Goal: Information Seeking & Learning: Check status

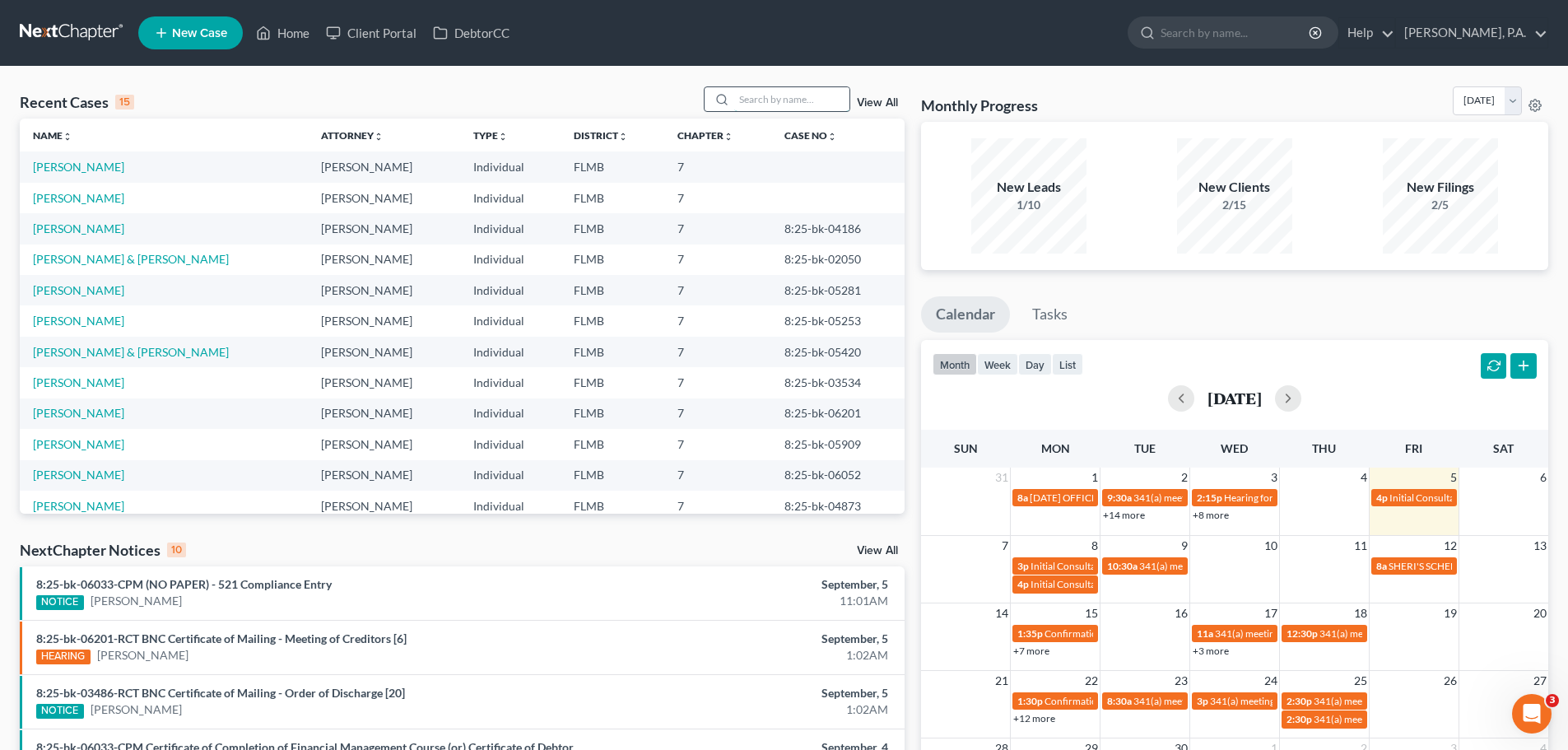
click at [796, 93] on input "search" at bounding box center [792, 98] width 115 height 24
type input "kono"
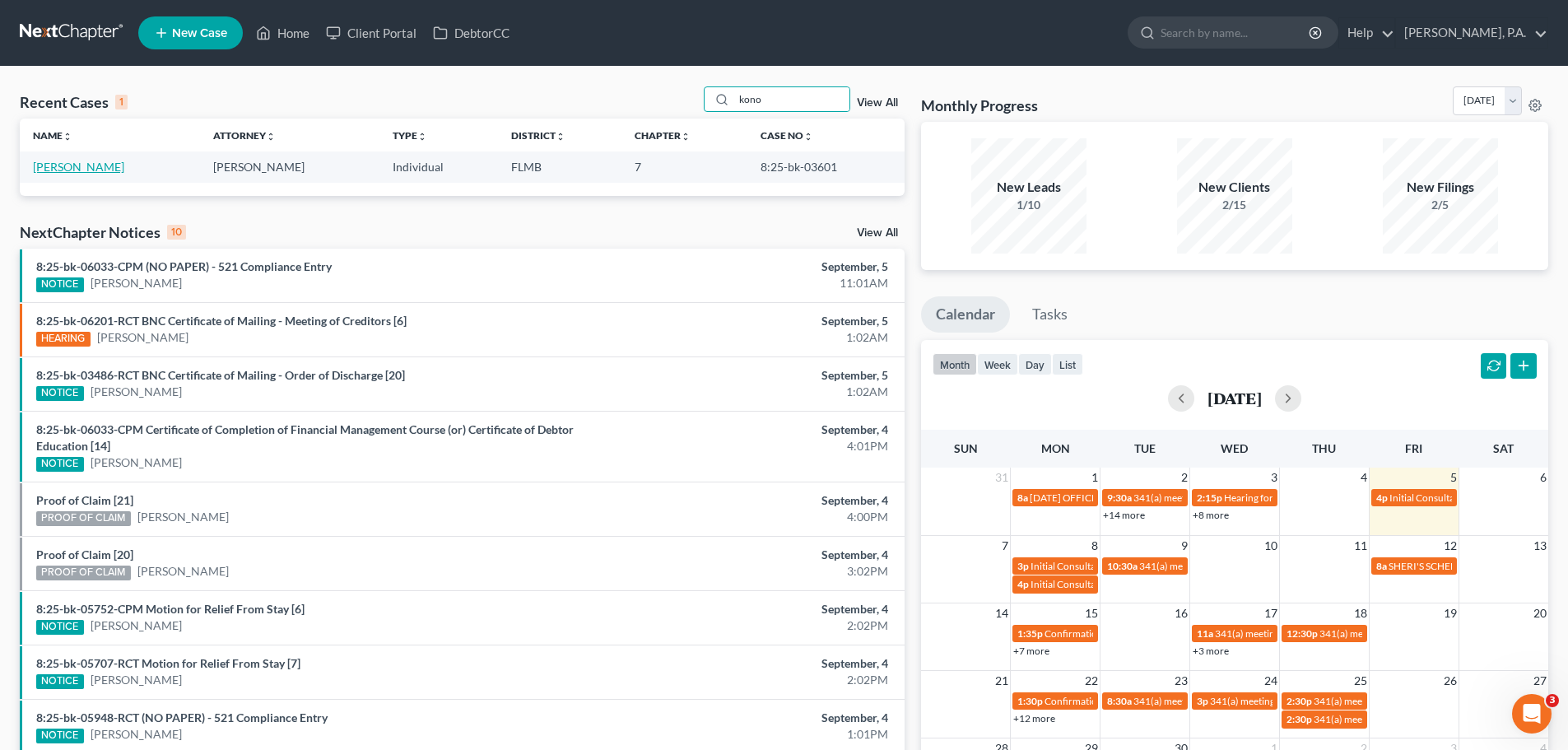
click at [75, 168] on link "[PERSON_NAME]" at bounding box center [78, 166] width 91 height 14
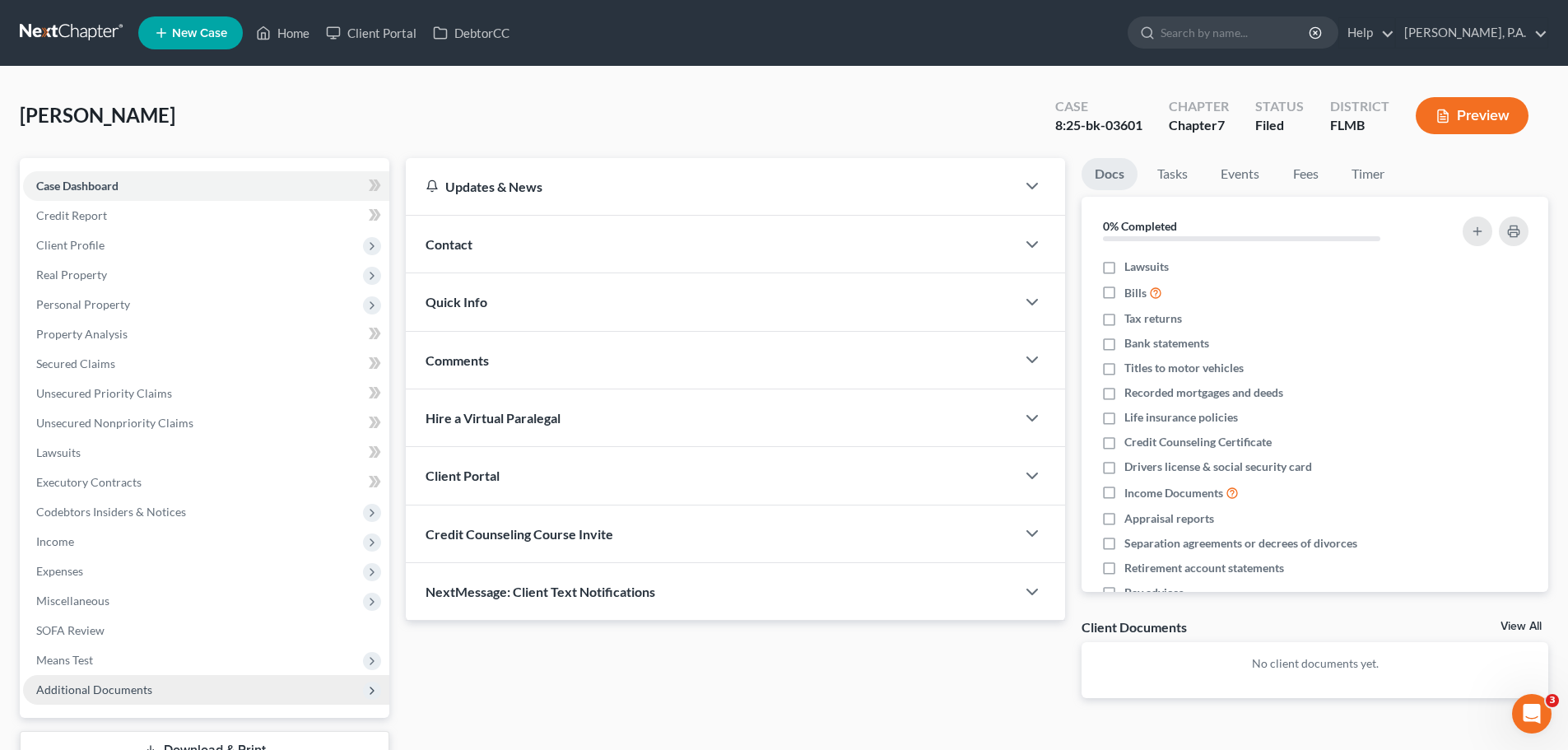
click at [118, 693] on span "Additional Documents" at bounding box center [94, 689] width 116 height 14
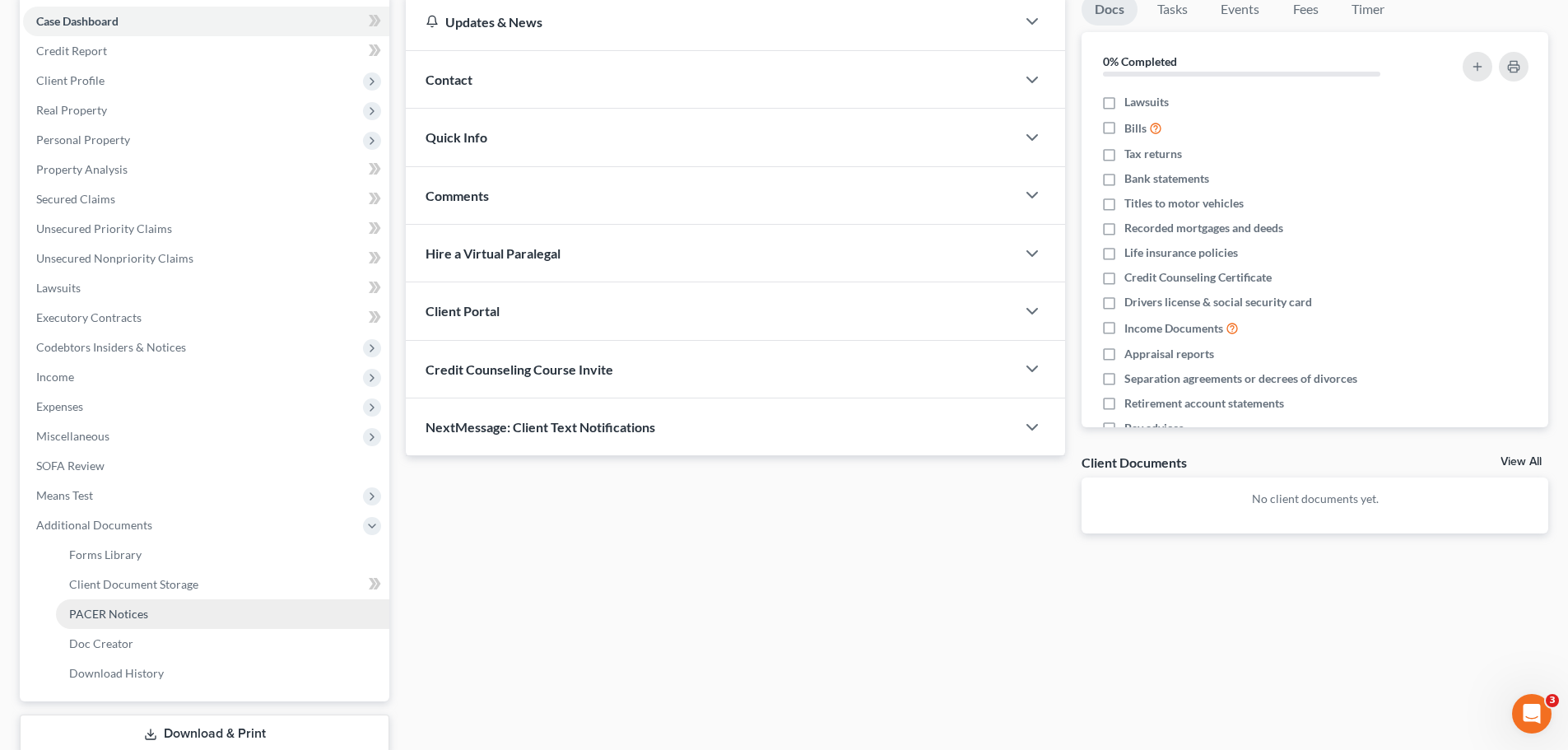
click at [91, 605] on link "PACER Notices" at bounding box center [222, 614] width 334 height 30
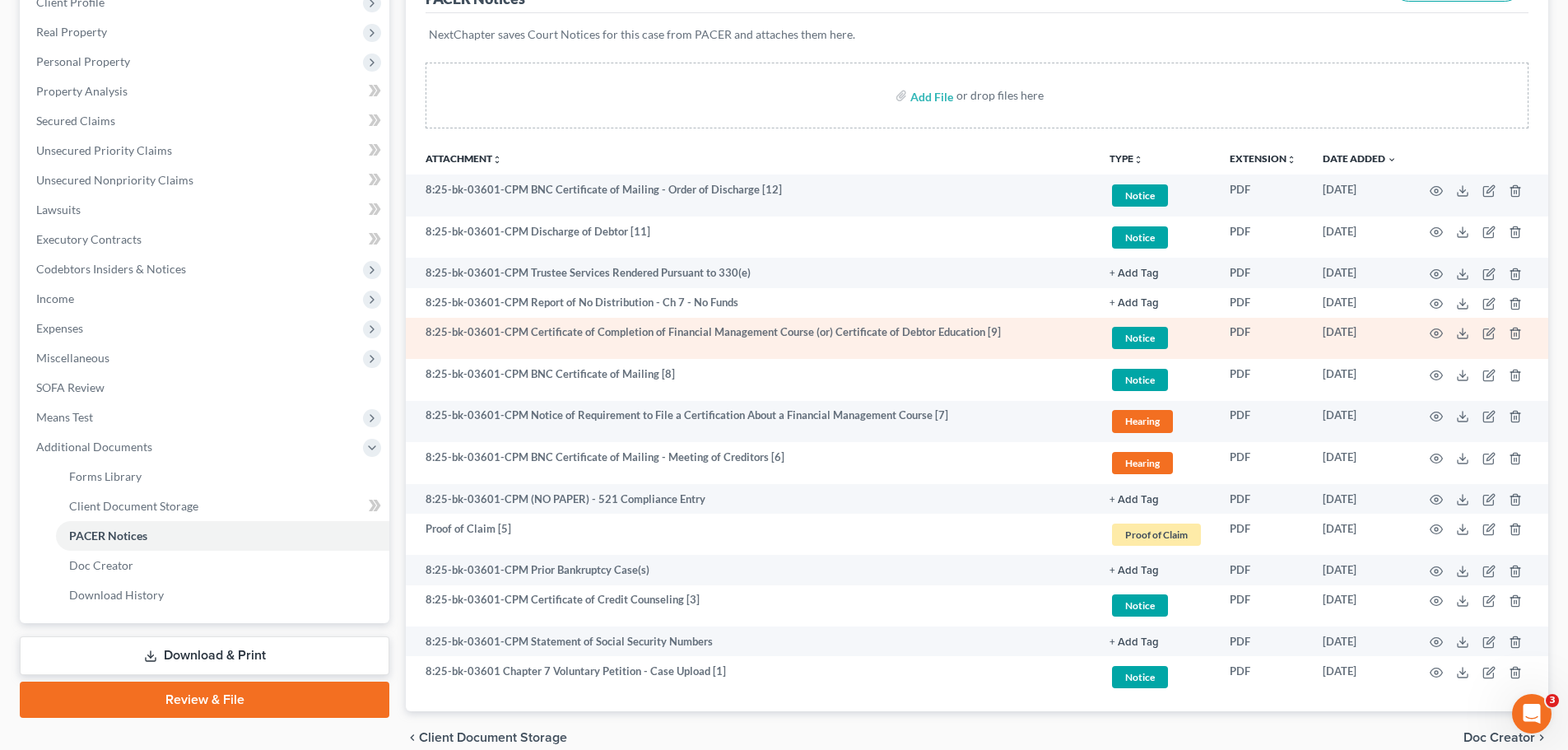
scroll to position [247, 0]
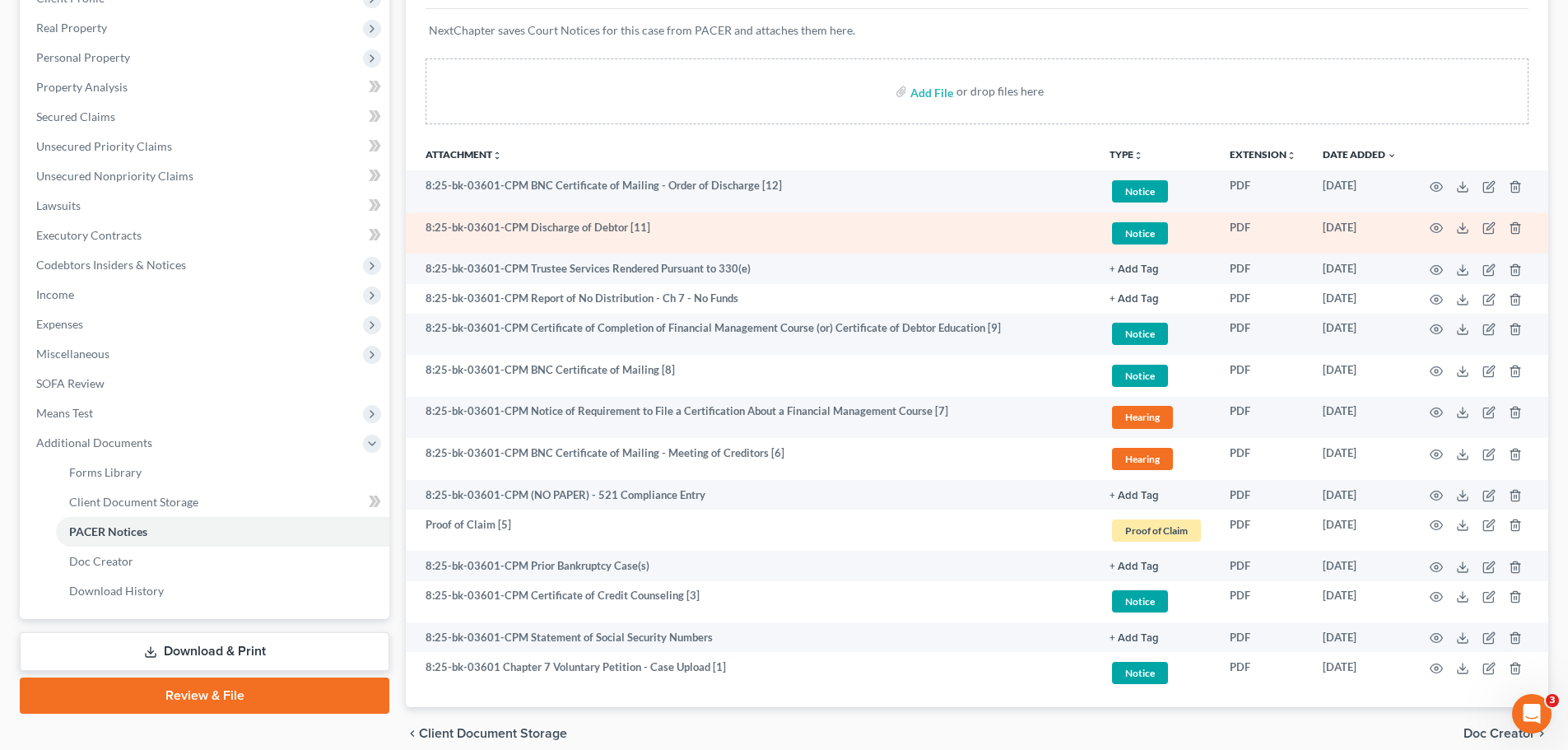
click at [544, 223] on td "8:25-bk-03601-CPM Discharge of Debtor [11]" at bounding box center [751, 233] width 691 height 42
